Goal: Task Accomplishment & Management: Use online tool/utility

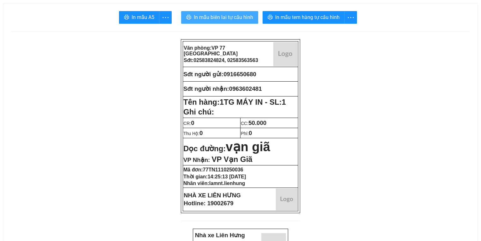
click at [245, 19] on span "In mẫu biên lai tự cấu hình" at bounding box center [223, 17] width 59 height 8
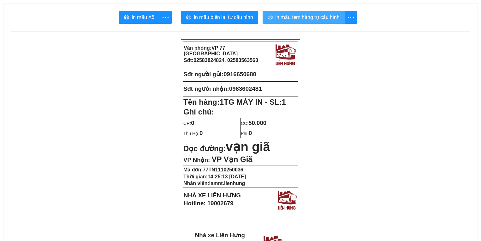
click at [289, 19] on span "In mẫu tem hàng tự cấu hình" at bounding box center [307, 17] width 64 height 8
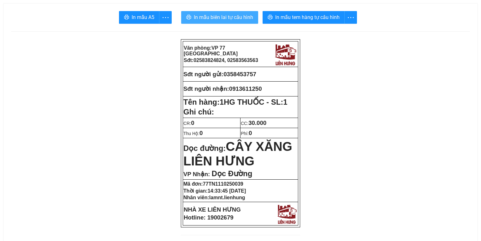
click at [226, 21] on span "In mẫu biên lai tự cấu hình" at bounding box center [223, 17] width 59 height 8
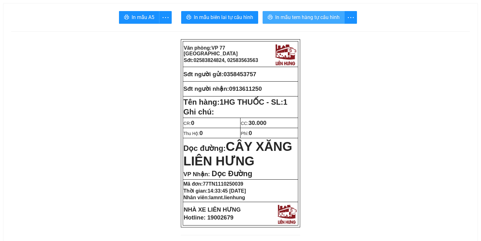
click at [298, 16] on span "In mẫu tem hàng tự cấu hình" at bounding box center [307, 17] width 64 height 8
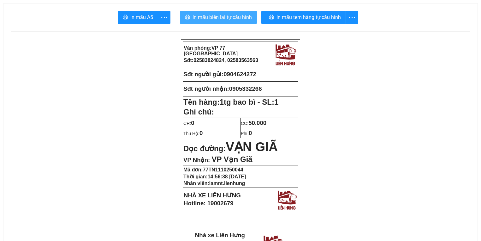
click at [215, 20] on span "In mẫu biên lai tự cấu hình" at bounding box center [222, 17] width 59 height 8
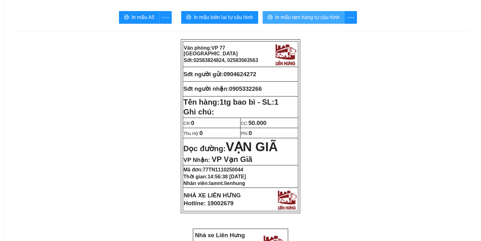
click at [297, 21] on button "In mẫu tem hàng tự cấu hình" at bounding box center [304, 17] width 82 height 13
